Goal: Information Seeking & Learning: Learn about a topic

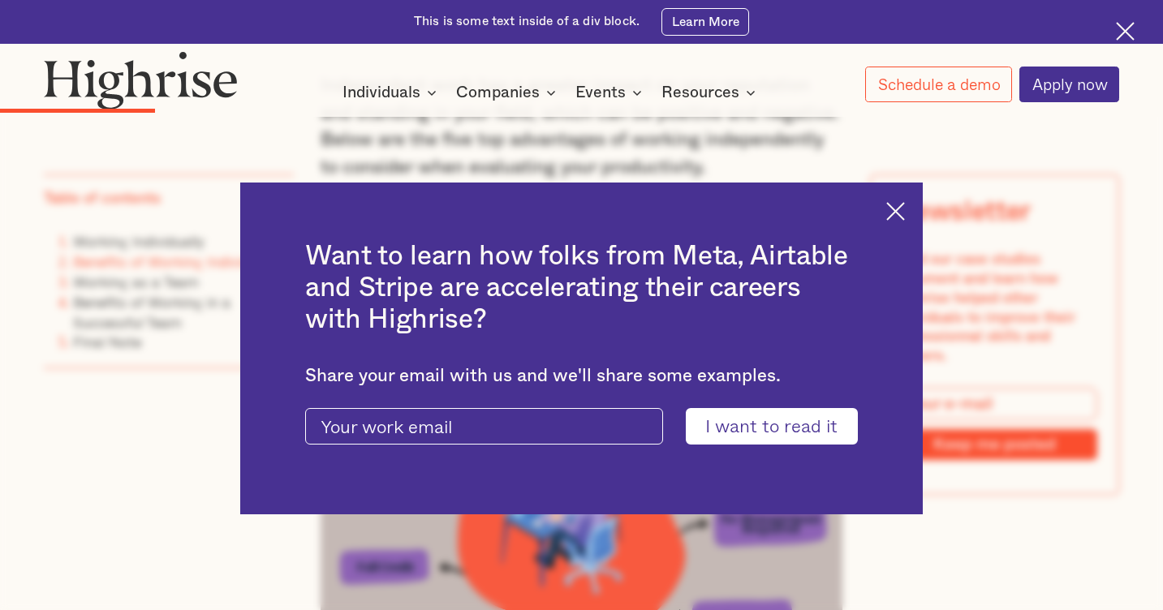
scroll to position [1671, 0]
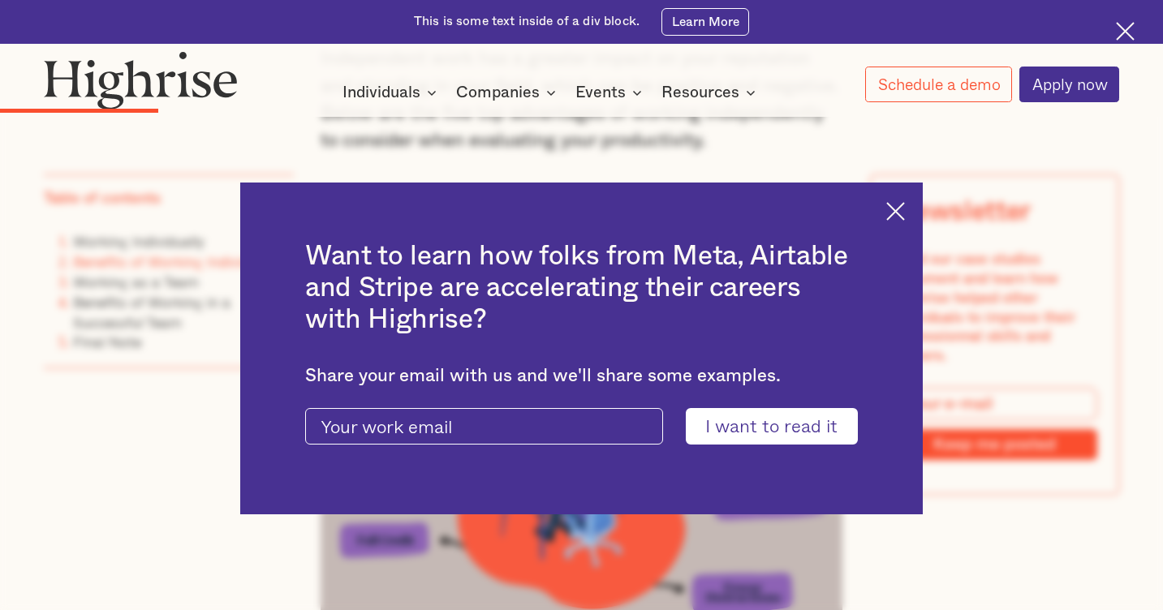
click at [904, 235] on div "Want to learn how folks from Meta, Airtable and Stripe are accelerating their c…" at bounding box center [581, 349] width 683 height 332
click at [900, 216] on img at bounding box center [895, 211] width 19 height 19
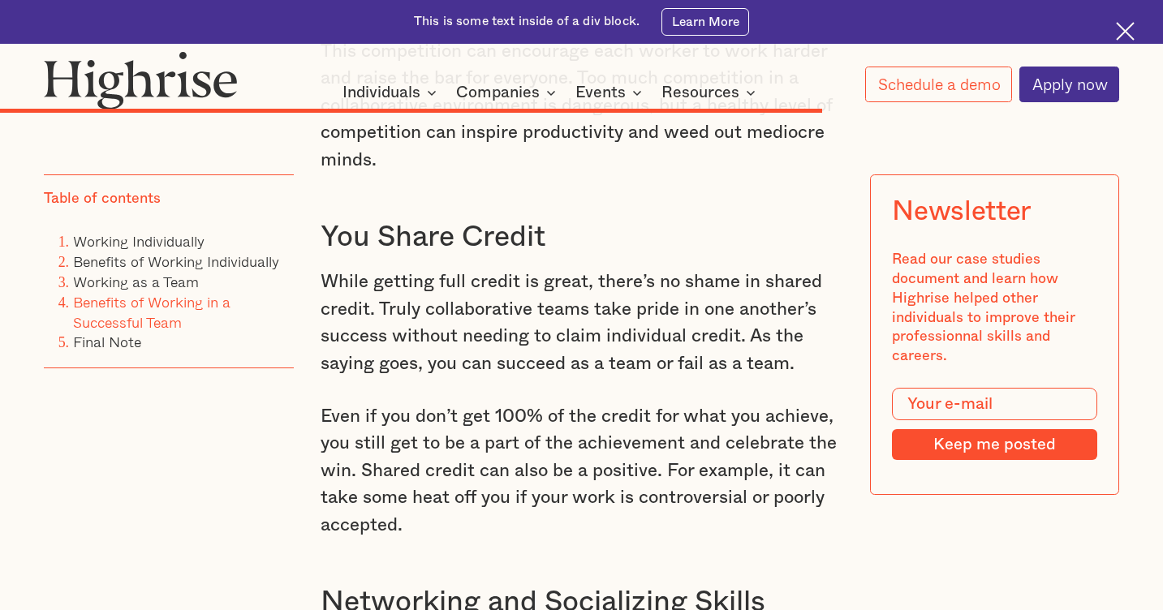
scroll to position [6348, 0]
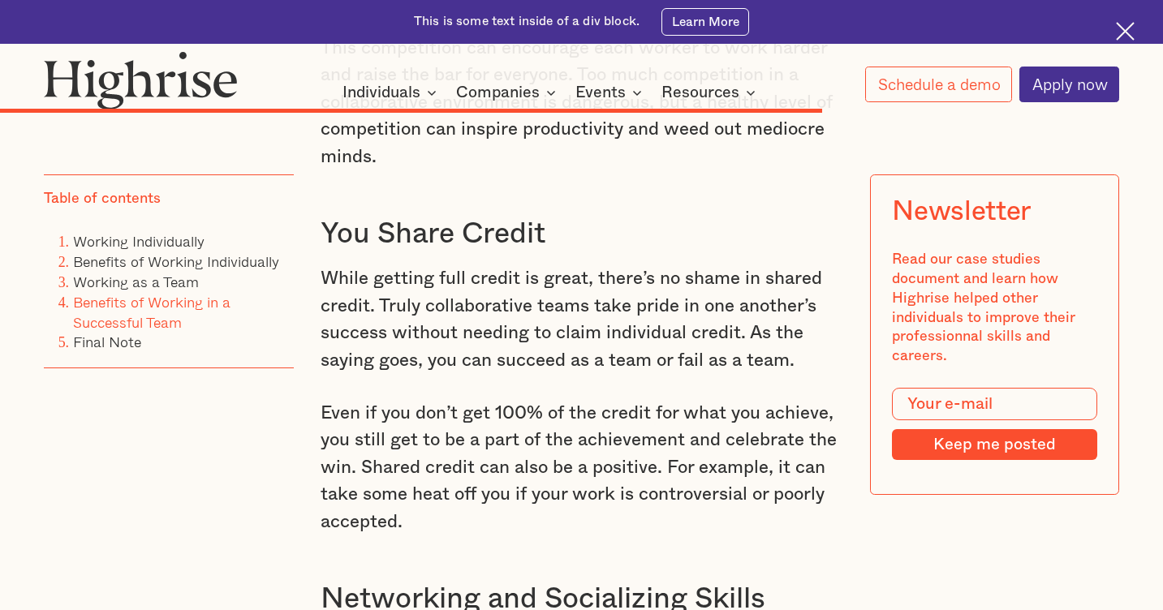
click at [1128, 28] on img at bounding box center [1125, 31] width 19 height 19
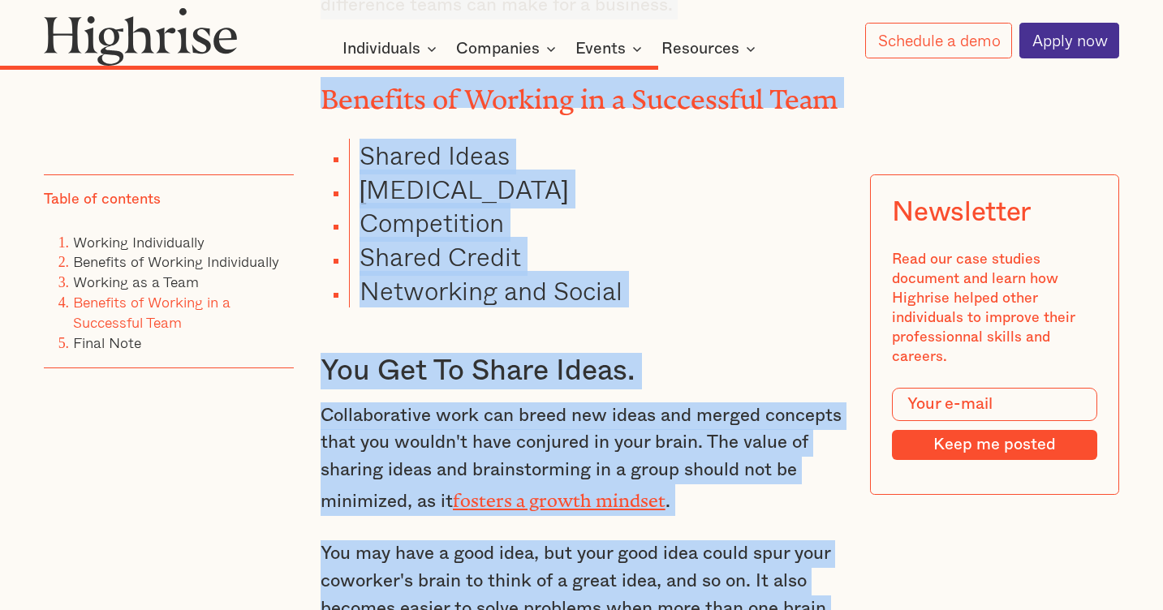
scroll to position [5169, 0]
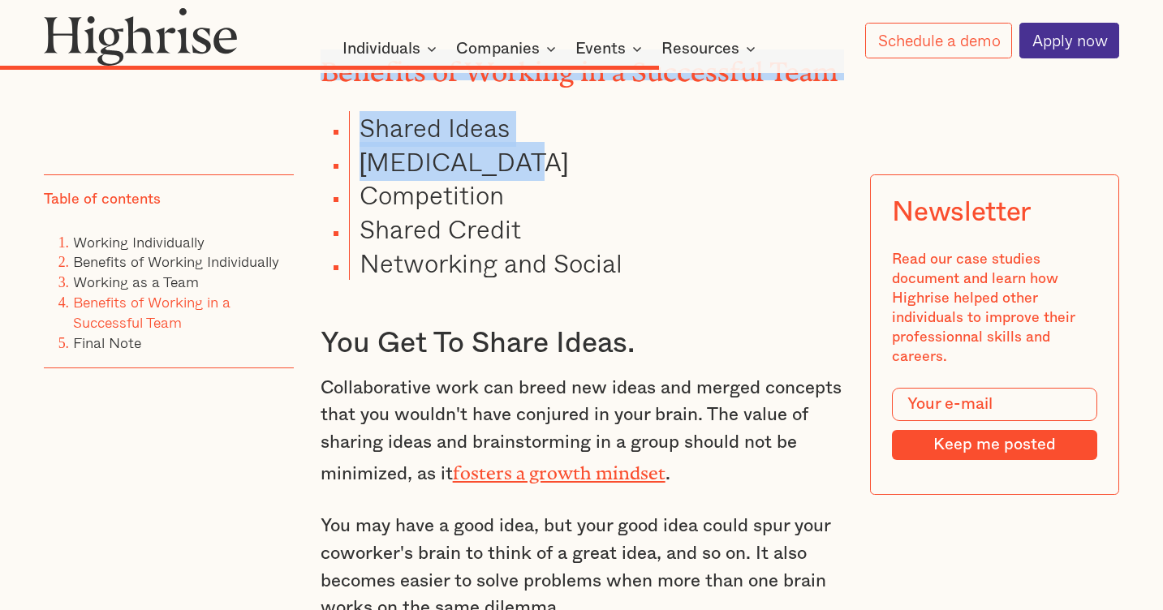
drag, startPoint x: 323, startPoint y: 191, endPoint x: 580, endPoint y: 101, distance: 272.3
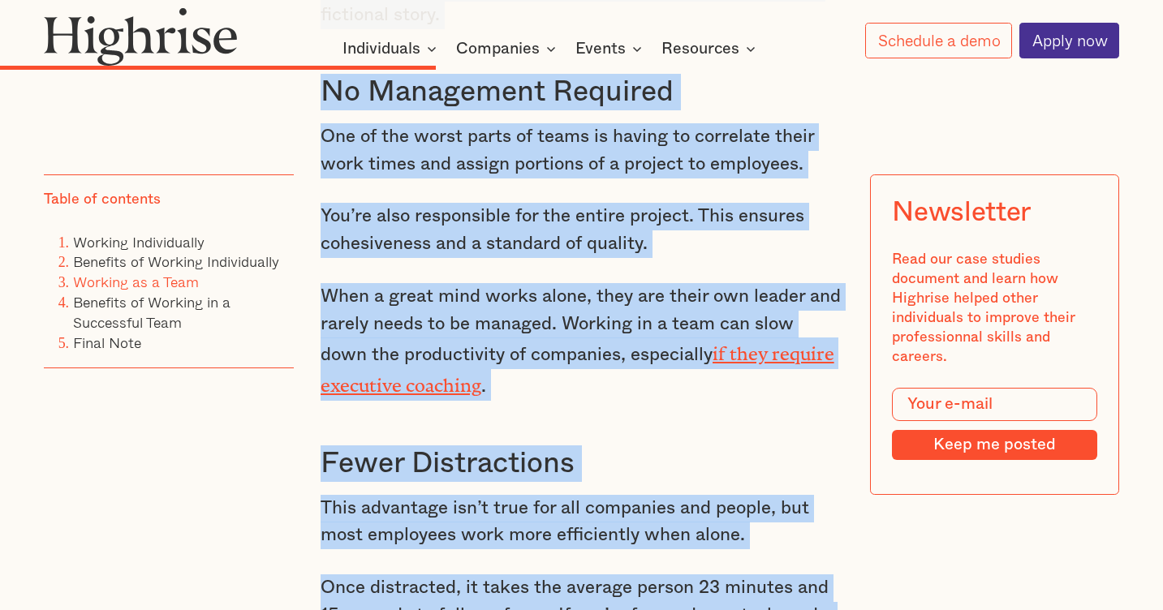
scroll to position [3535, 0]
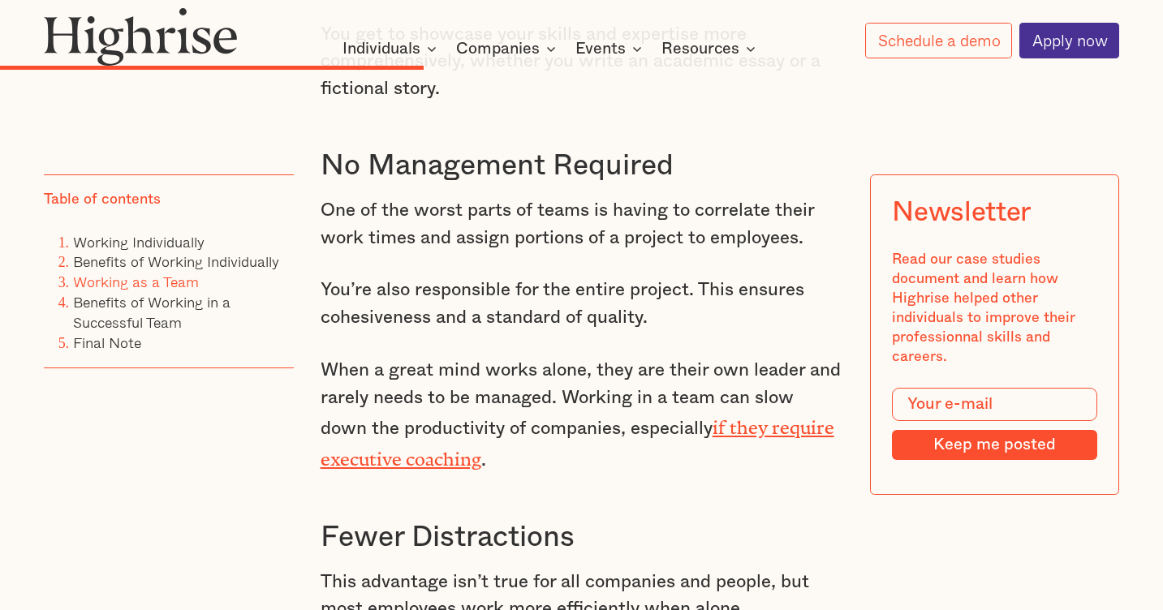
click at [649, 383] on p "When a great mind works alone, they are their own leader and rarely needs to be…" at bounding box center [582, 415] width 523 height 117
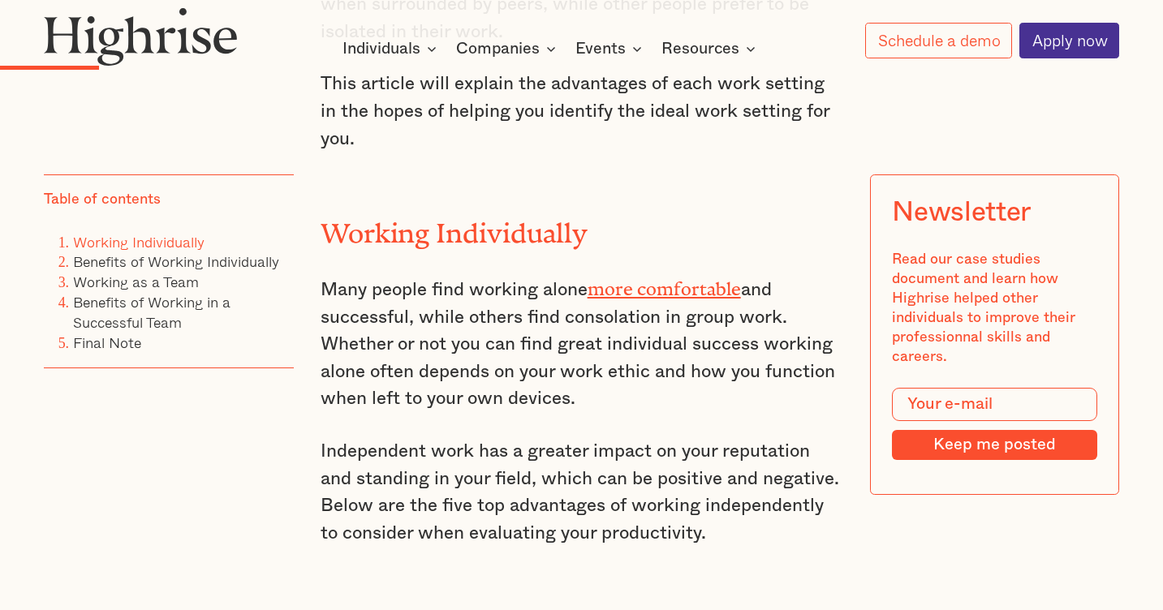
scroll to position [1224, 0]
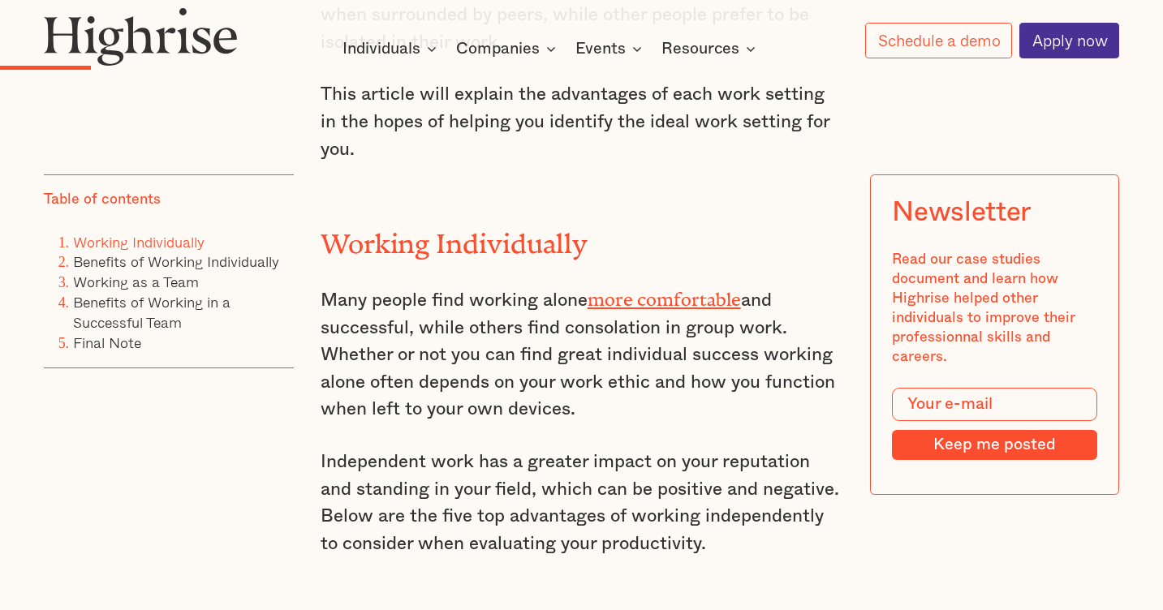
drag, startPoint x: 704, startPoint y: 288, endPoint x: 325, endPoint y: 242, distance: 381.0
copy div "Loremip Dolorsitamet Cons adipis elit seddoei tempo inci utlaboreetd mag aliqua…"
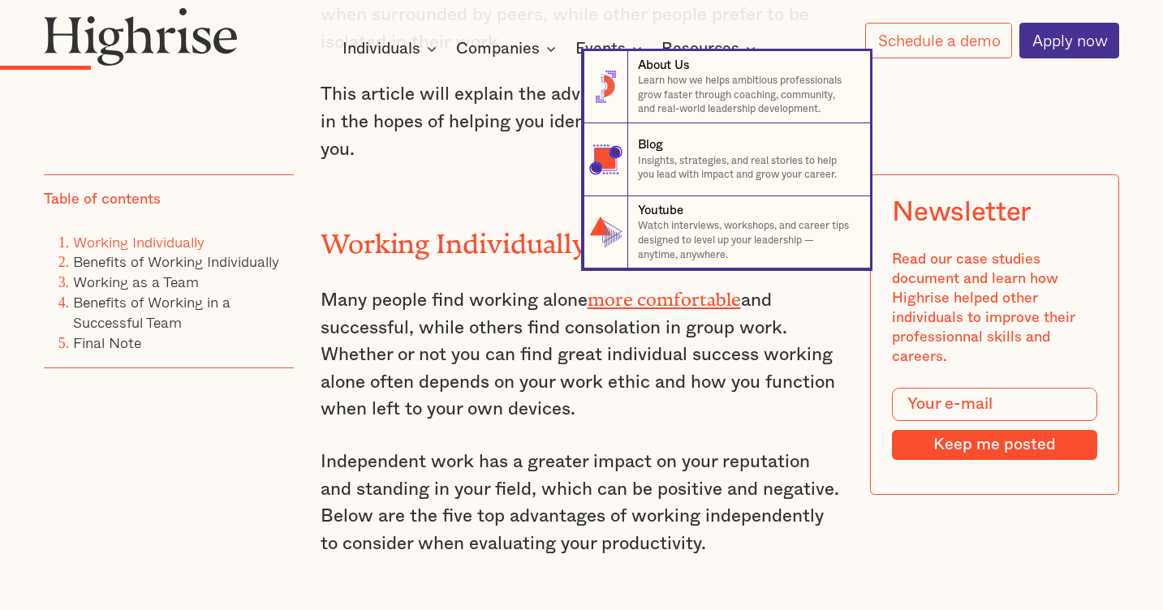
click at [484, 178] on nav "8 About Us Learn how we helps ambitious professionals grow faster through coach…" at bounding box center [581, 160] width 1163 height 218
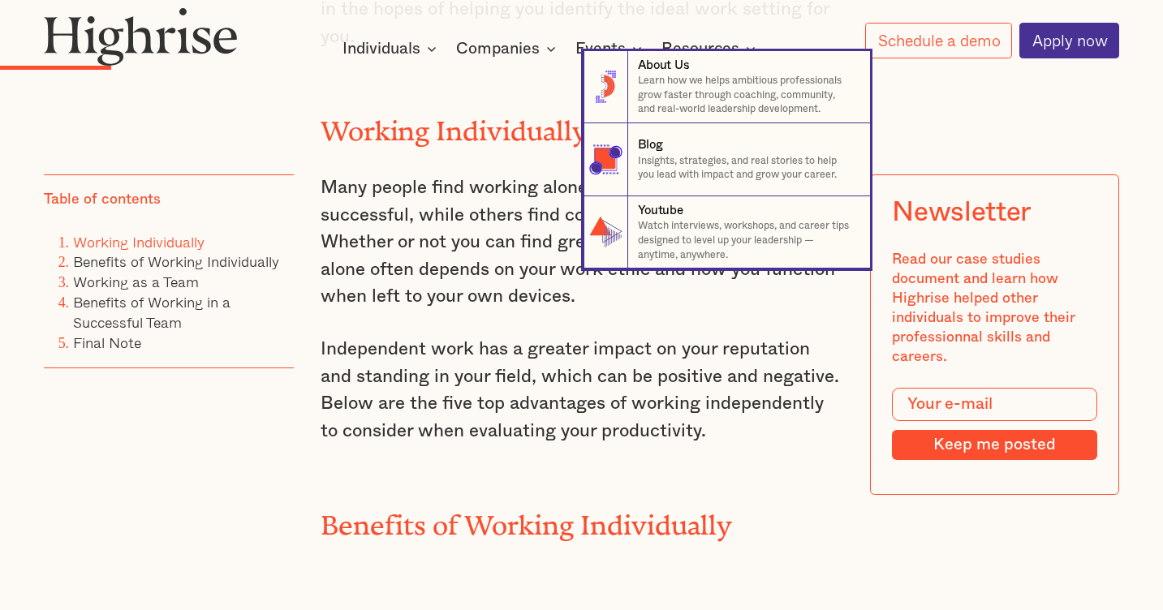
scroll to position [1274, 0]
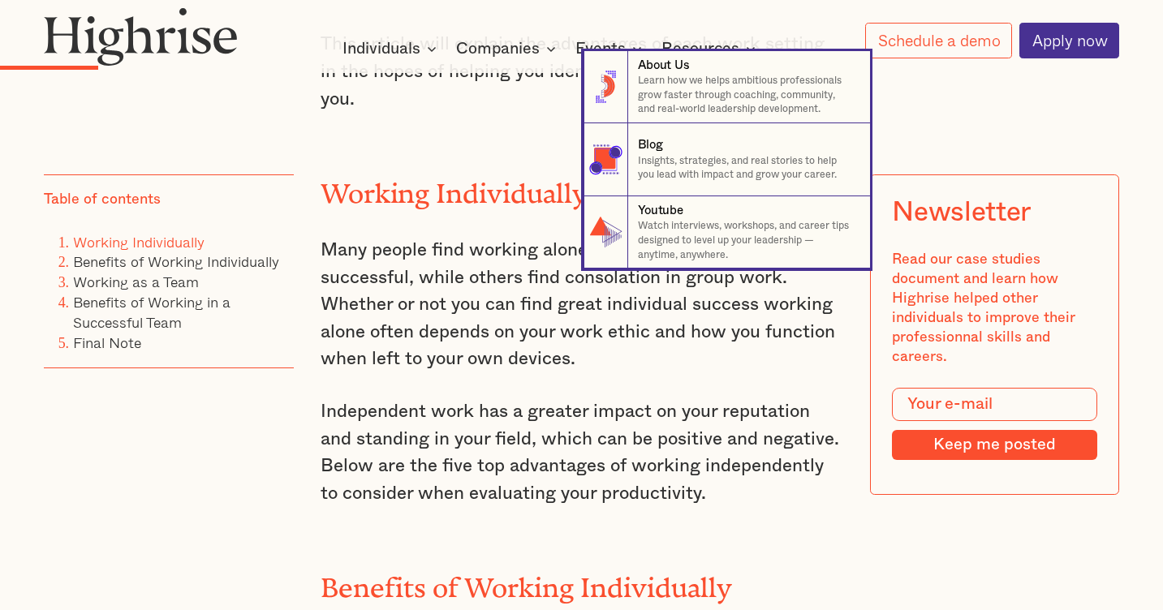
drag, startPoint x: 317, startPoint y: 174, endPoint x: 366, endPoint y: 183, distance: 49.7
click at [367, 184] on nav "8 About Us Learn how we helps ambitious professionals grow faster through coach…" at bounding box center [581, 160] width 1163 height 218
drag, startPoint x: 321, startPoint y: 179, endPoint x: 387, endPoint y: 187, distance: 66.3
click at [388, 187] on nav "8 About Us Learn how we helps ambitious professionals grow faster through coach…" at bounding box center [581, 160] width 1163 height 218
drag, startPoint x: 327, startPoint y: 176, endPoint x: 374, endPoint y: 177, distance: 47.1
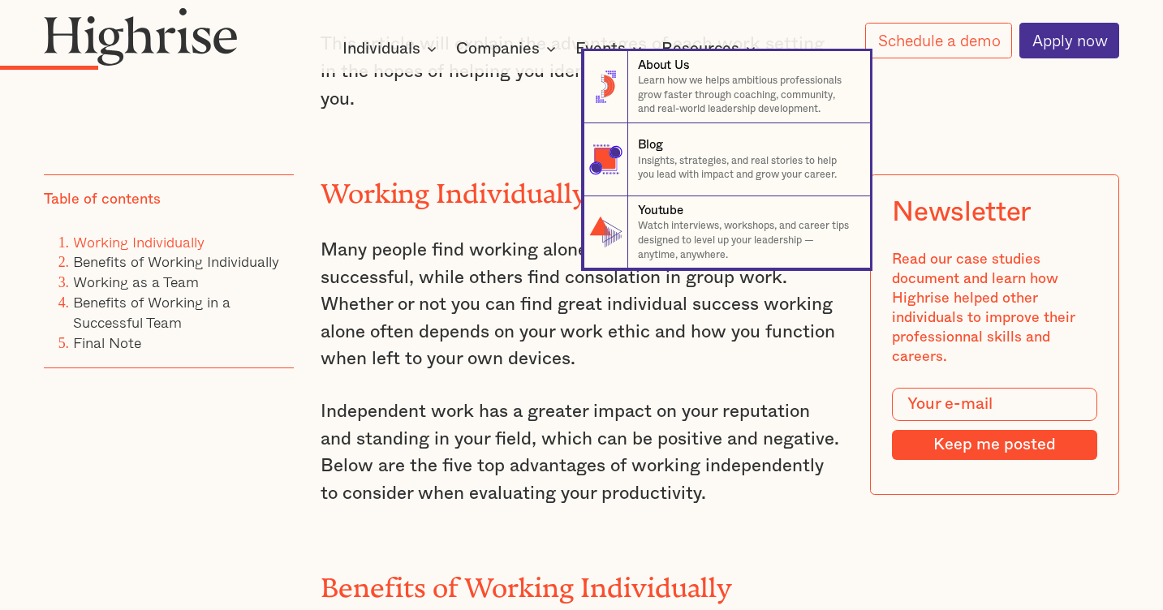
click at [375, 176] on nav "8 About Us Learn how we helps ambitious professionals grow faster through coach…" at bounding box center [581, 160] width 1163 height 218
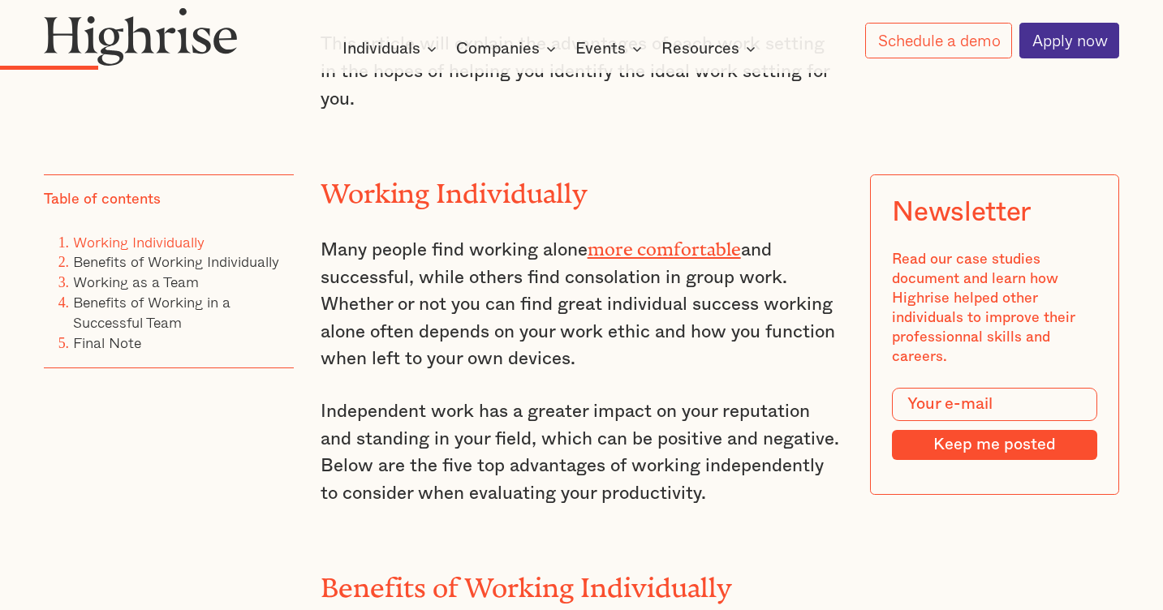
click at [626, 307] on p "Many people find working alone more comfortable and successful, while others fi…" at bounding box center [582, 303] width 523 height 140
drag, startPoint x: 337, startPoint y: 184, endPoint x: 386, endPoint y: 188, distance: 49.7
click at [386, 187] on h2 "Working Individually" at bounding box center [582, 186] width 523 height 31
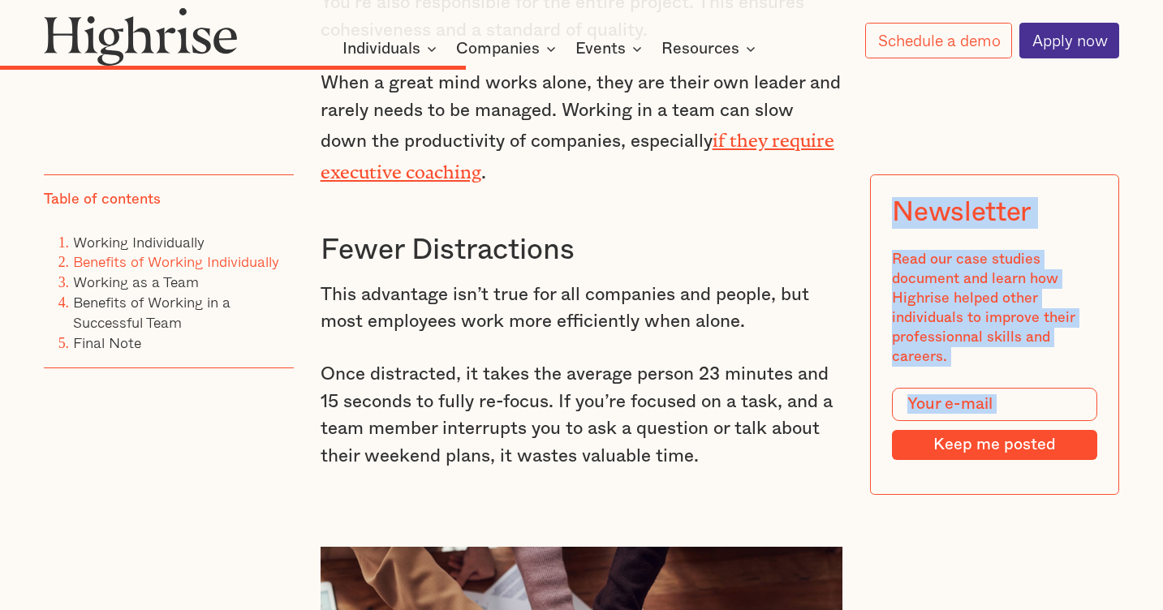
scroll to position [3835, 0]
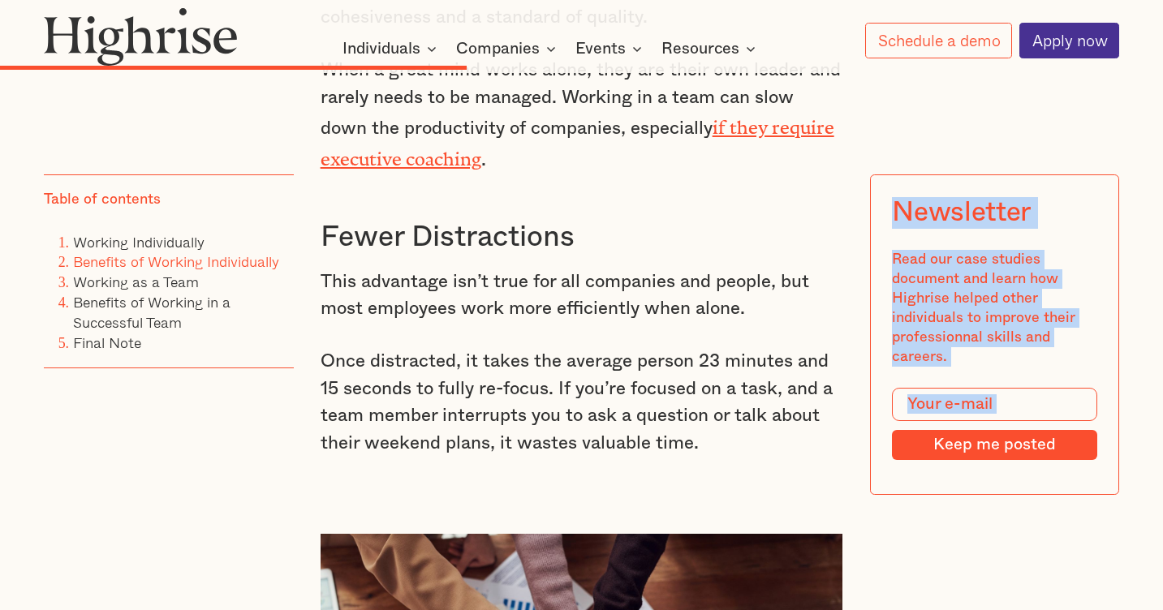
drag, startPoint x: 329, startPoint y: 182, endPoint x: 669, endPoint y: 384, distance: 396.2
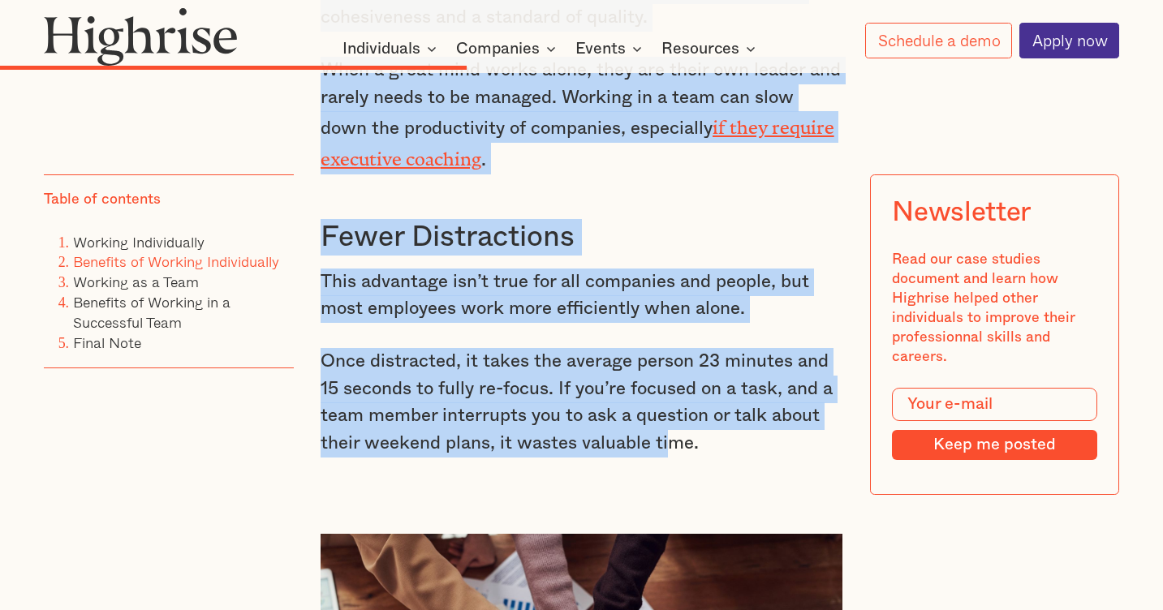
copy div "Loremip Dolorsitamet Cons adipis elit seddoei tempo inci utlaboreetd mag aliqua…"
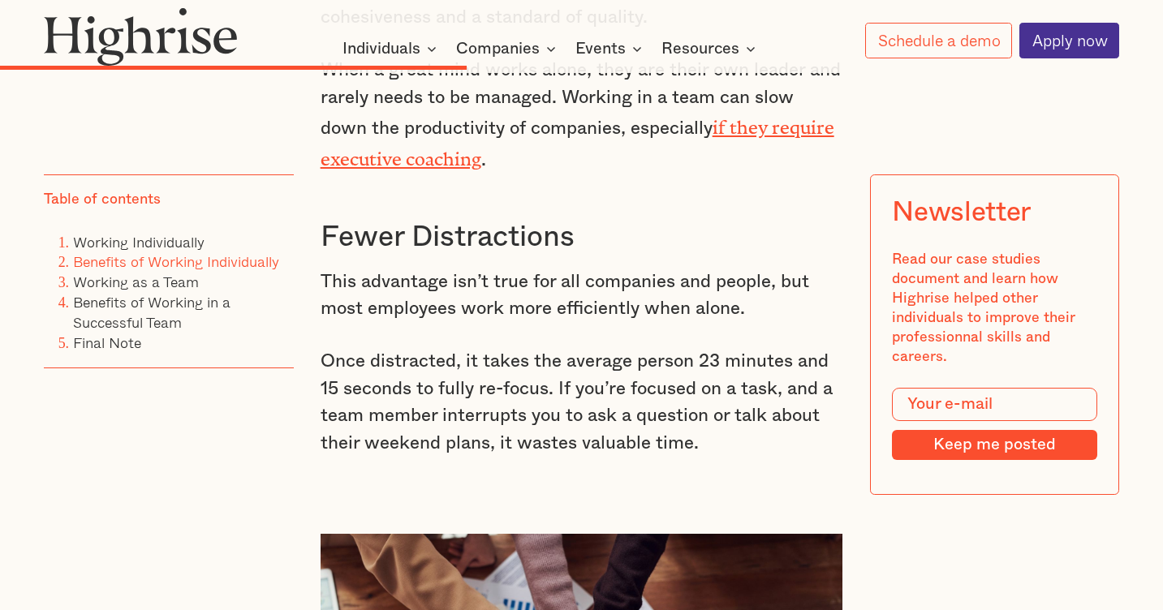
click at [618, 1] on div at bounding box center [581, 3] width 1163 height 7
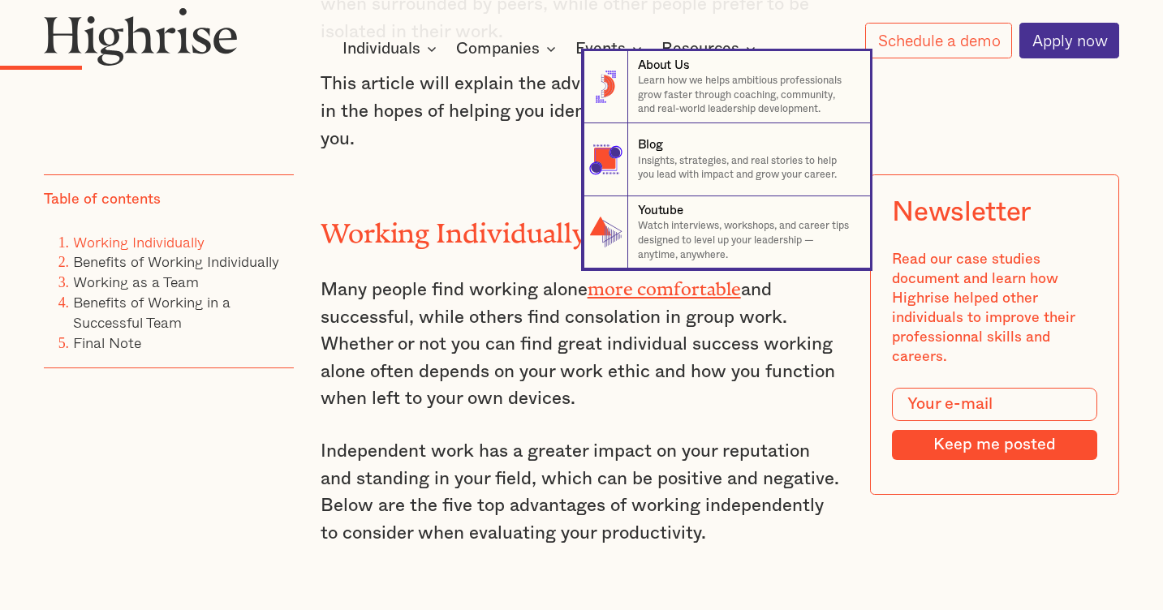
scroll to position [1238, 0]
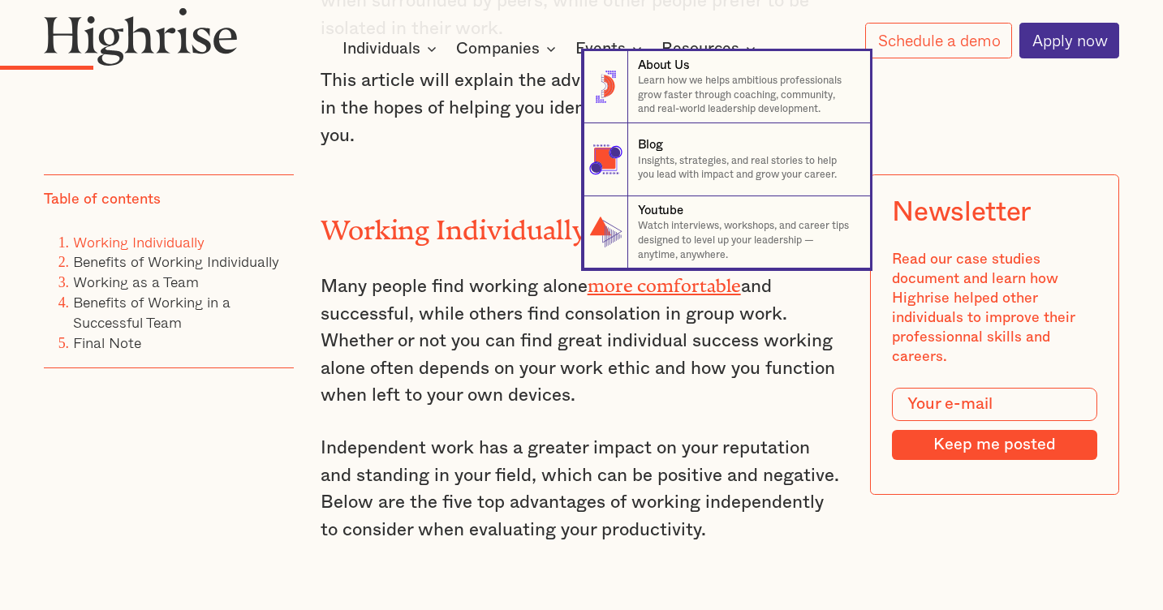
drag, startPoint x: 324, startPoint y: 213, endPoint x: 407, endPoint y: 242, distance: 87.5
click at [407, 243] on nav "8 About Us Learn how we helps ambitious professionals grow faster through coach…" at bounding box center [581, 160] width 1163 height 218
drag, startPoint x: 307, startPoint y: 213, endPoint x: 367, endPoint y: 226, distance: 61.4
click at [368, 226] on nav "8 About Us Learn how we helps ambitious professionals grow faster through coach…" at bounding box center [581, 160] width 1163 height 218
drag, startPoint x: 325, startPoint y: 214, endPoint x: 364, endPoint y: 226, distance: 39.8
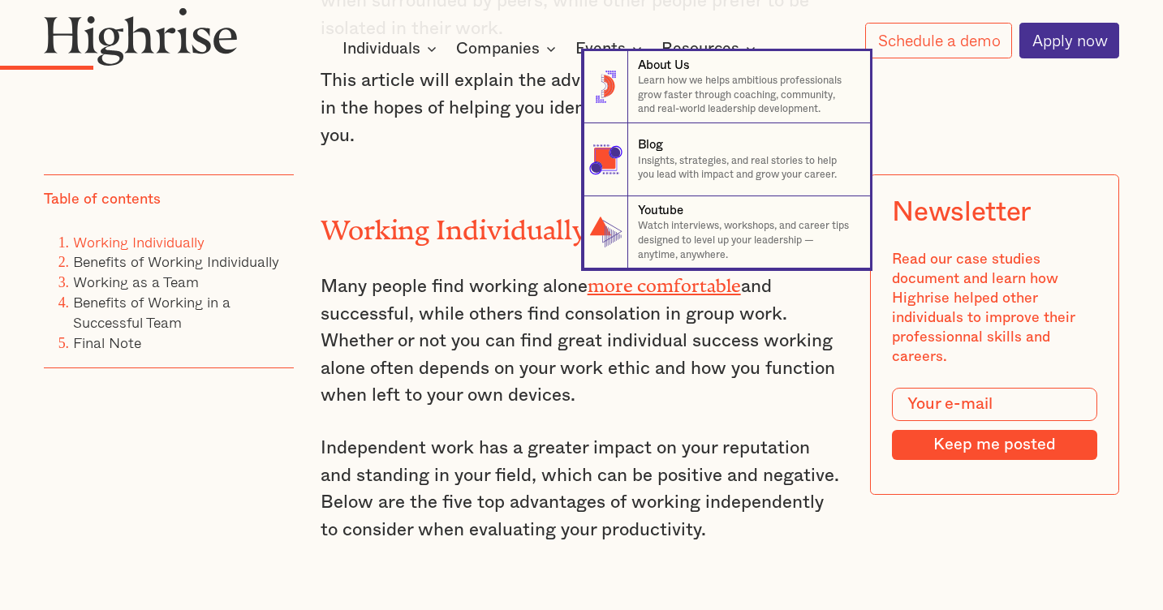
click at [364, 226] on nav "8 About Us Learn how we helps ambitious professionals grow faster through coach…" at bounding box center [581, 160] width 1163 height 218
drag, startPoint x: 320, startPoint y: 213, endPoint x: 361, endPoint y: 224, distance: 42.7
click at [361, 224] on nav "8 About Us Learn how we helps ambitious professionals grow faster through coach…" at bounding box center [581, 160] width 1163 height 218
drag, startPoint x: 308, startPoint y: 211, endPoint x: 349, endPoint y: 213, distance: 41.4
click at [350, 213] on nav "8 About Us Learn how we helps ambitious professionals grow faster through coach…" at bounding box center [581, 160] width 1163 height 218
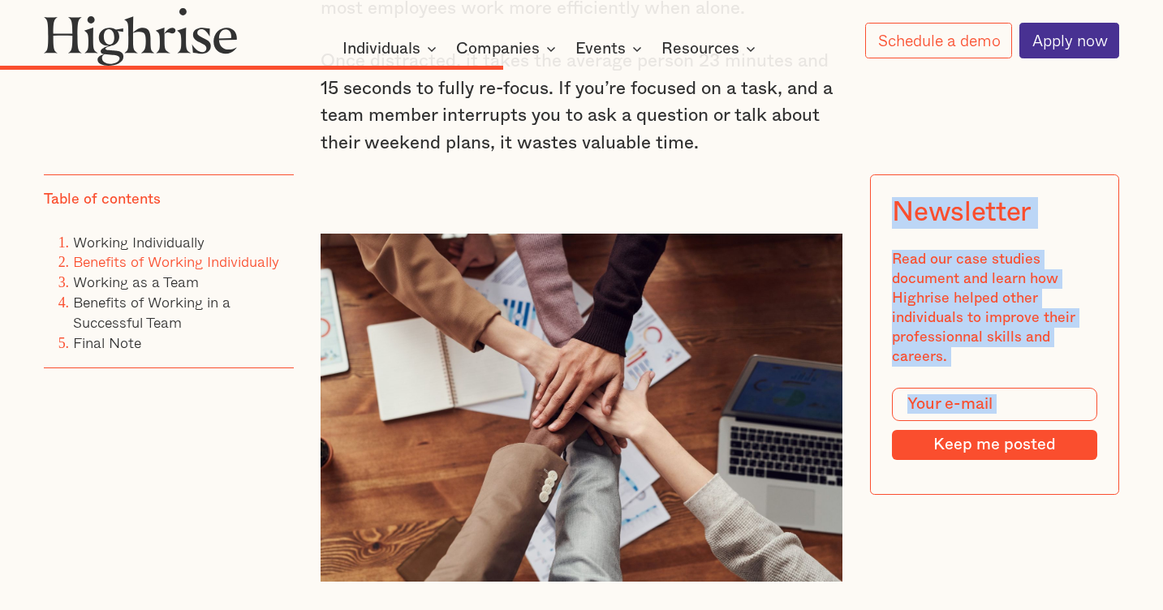
scroll to position [4301, 0]
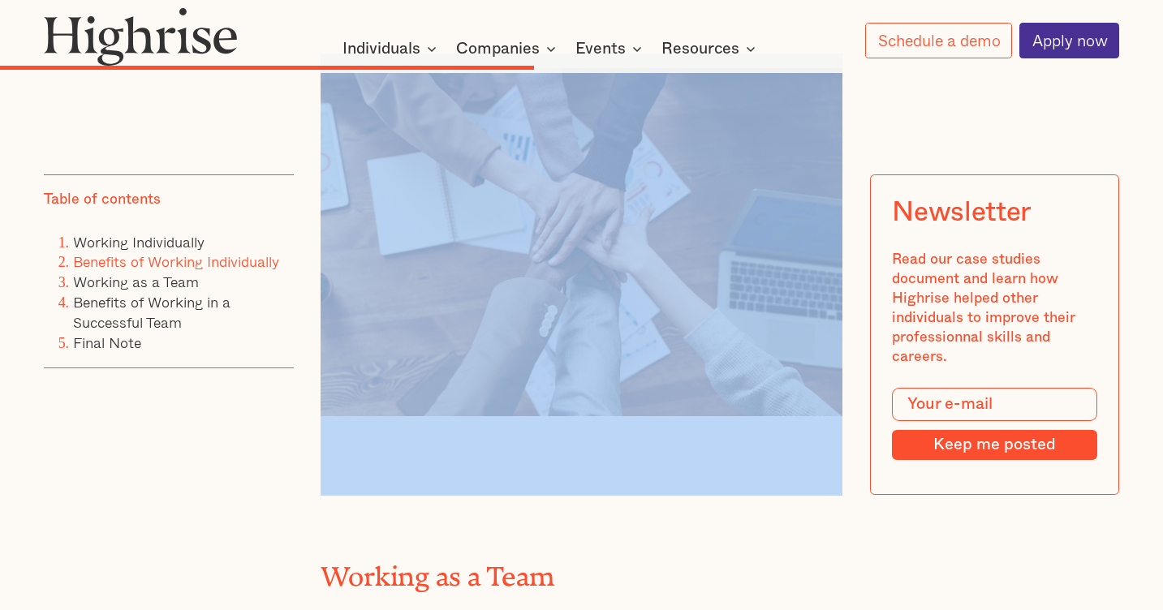
drag, startPoint x: 323, startPoint y: 217, endPoint x: 626, endPoint y: 160, distance: 308.1
click at [626, 160] on div "While some people make sweeping claims about this question, there is no correct…" at bounding box center [582, 401] width 523 height 7062
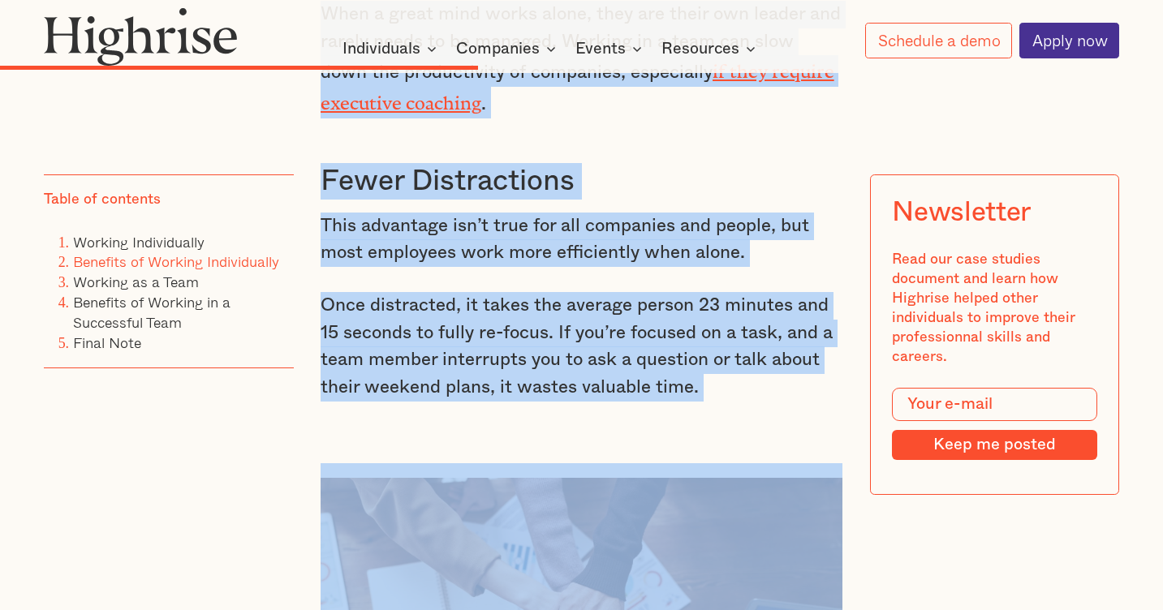
scroll to position [3881, 0]
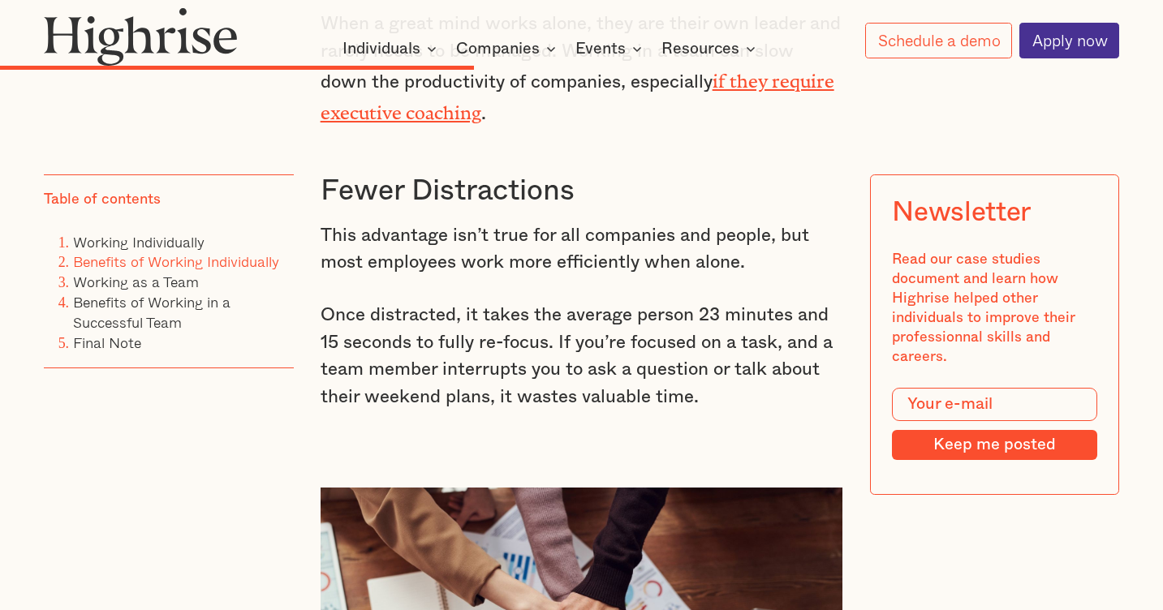
drag, startPoint x: 704, startPoint y: 334, endPoint x: 346, endPoint y: 519, distance: 402.5
